Goal: Contribute content: Add original content to the website for others to see

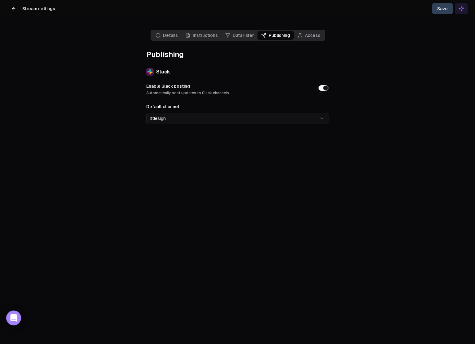
drag, startPoint x: 234, startPoint y: 33, endPoint x: 231, endPoint y: 29, distance: 5.0
click at [234, 33] on link "Data Filter" at bounding box center [240, 35] width 36 height 9
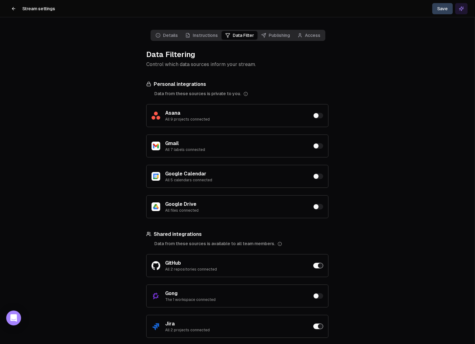
click at [211, 35] on link "Instructions" at bounding box center [202, 35] width 40 height 9
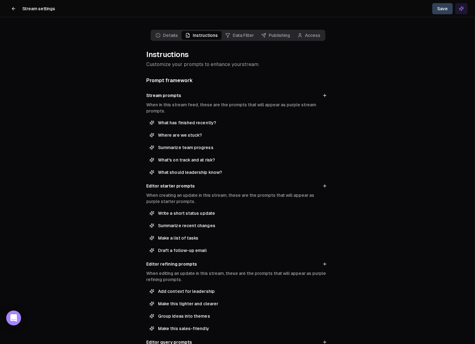
click at [282, 33] on link "Publishing" at bounding box center [276, 35] width 36 height 9
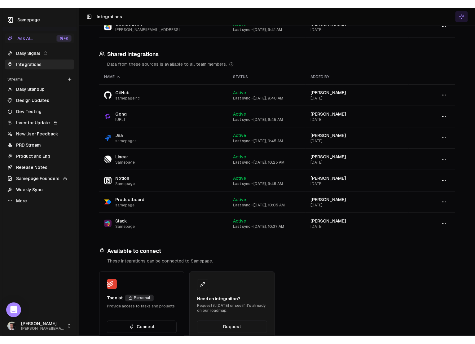
scroll to position [121, 0]
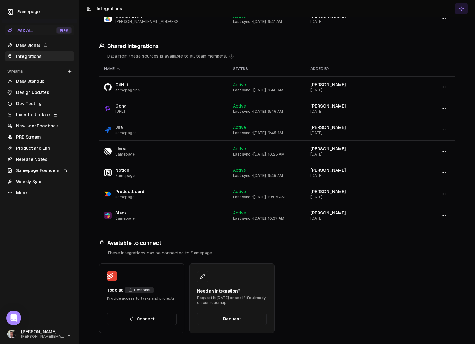
click at [32, 88] on link "Design Updates" at bounding box center [39, 92] width 69 height 10
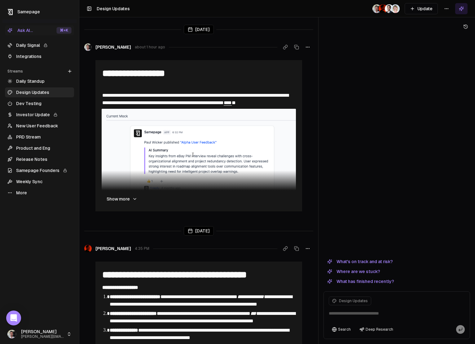
click at [124, 195] on button "Show more" at bounding box center [122, 199] width 41 height 12
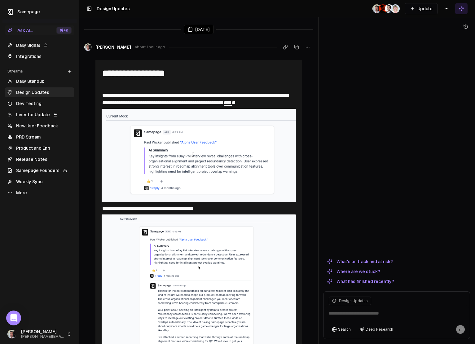
click at [307, 48] on icon "button" at bounding box center [307, 47] width 5 height 5
click at [309, 60] on div "Edit update" at bounding box center [308, 60] width 42 height 10
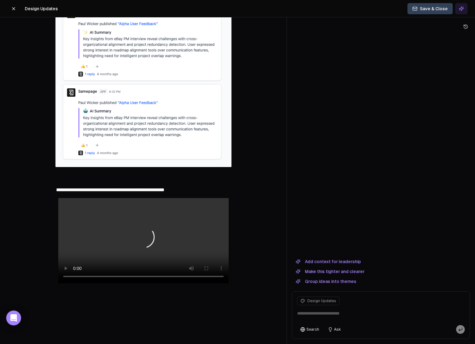
scroll to position [516, 0]
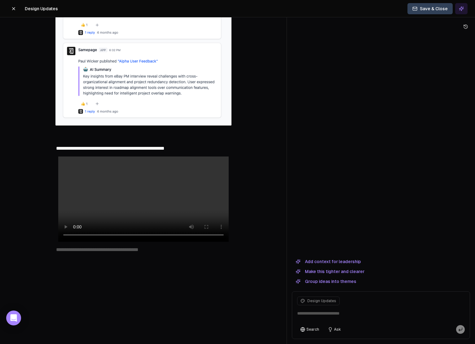
click at [99, 252] on div "﻿" at bounding box center [143, 249] width 176 height 9
click at [206, 159] on icon "button" at bounding box center [205, 161] width 5 height 5
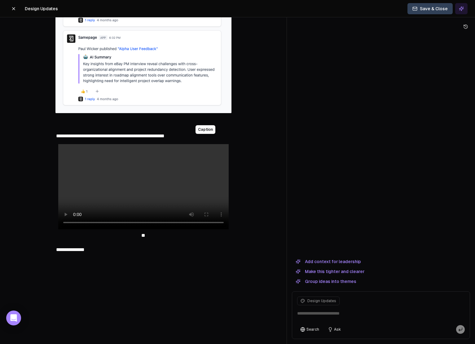
type textarea "*"
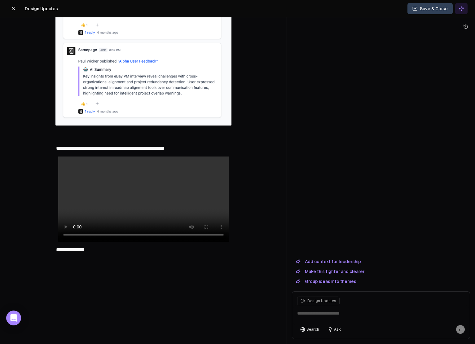
click at [206, 160] on rect "button" at bounding box center [205, 161] width 4 height 3
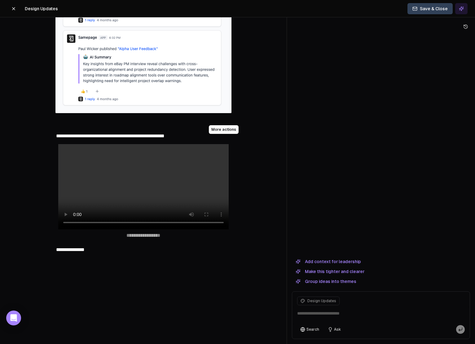
click at [223, 147] on icon "button" at bounding box center [223, 149] width 5 height 5
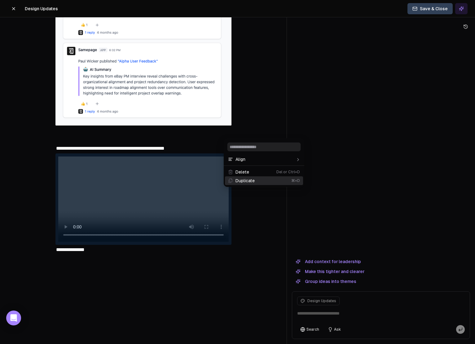
click at [268, 227] on div "**********" at bounding box center [143, 172] width 287 height 344
click at [274, 170] on div "**********" at bounding box center [143, 172] width 287 height 344
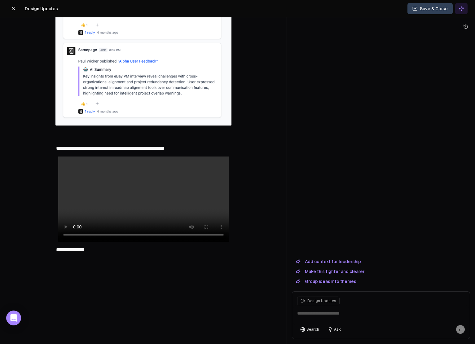
click at [202, 162] on video at bounding box center [143, 199] width 170 height 85
drag, startPoint x: 226, startPoint y: 141, endPoint x: 291, endPoint y: 166, distance: 69.6
click at [291, 166] on div "**********" at bounding box center [237, 172] width 475 height 344
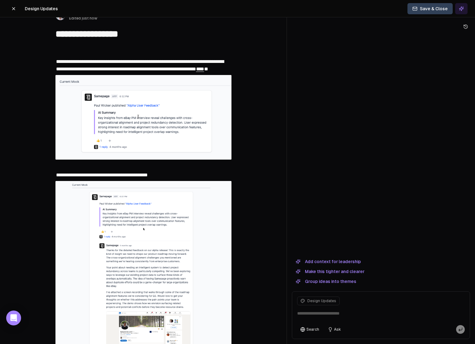
scroll to position [0, 0]
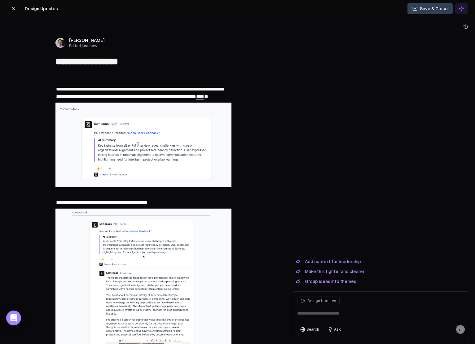
click at [12, 5] on button at bounding box center [13, 8] width 12 height 11
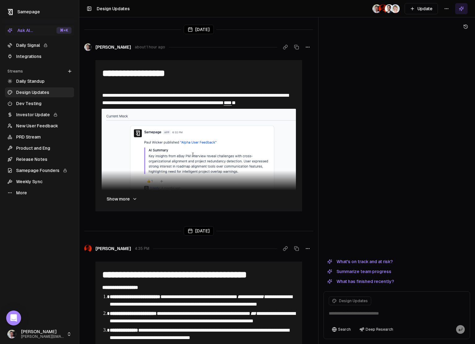
click at [128, 197] on button "Show more" at bounding box center [122, 199] width 41 height 12
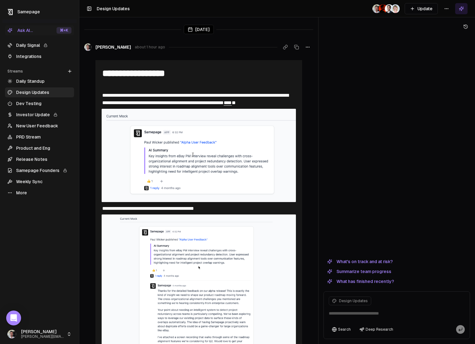
drag, startPoint x: 417, startPoint y: 11, endPoint x: 391, endPoint y: 21, distance: 27.5
click at [417, 11] on button "Update" at bounding box center [421, 8] width 33 height 11
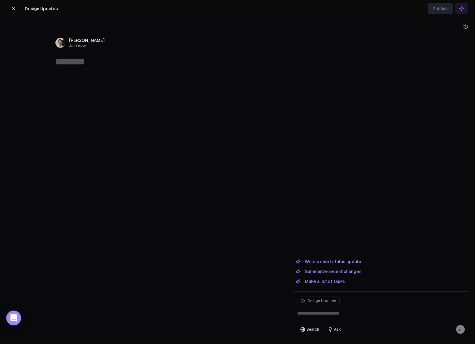
click at [342, 274] on button "Summarize recent changes" at bounding box center [328, 271] width 73 height 7
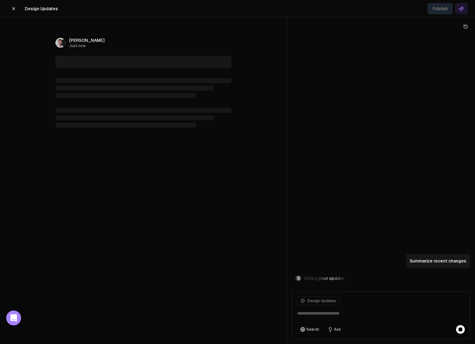
type textarea "**********"
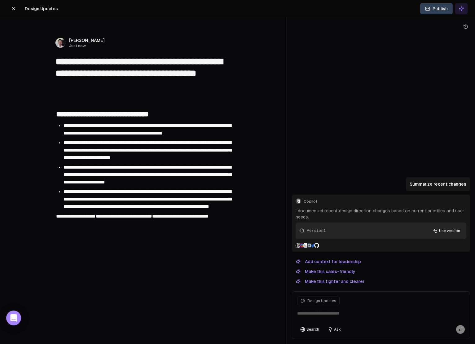
click at [28, 10] on span "Design Updates" at bounding box center [41, 9] width 33 height 6
click at [15, 10] on icon at bounding box center [13, 8] width 2 height 2
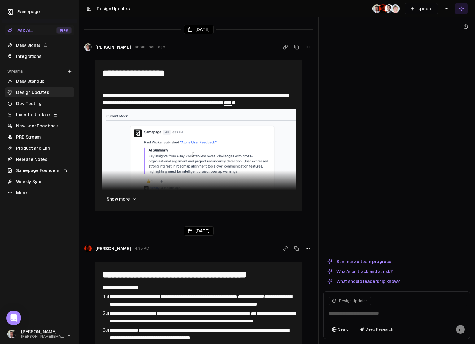
click at [29, 59] on link "Integrations" at bounding box center [39, 56] width 69 height 10
